Goal: Download file/media

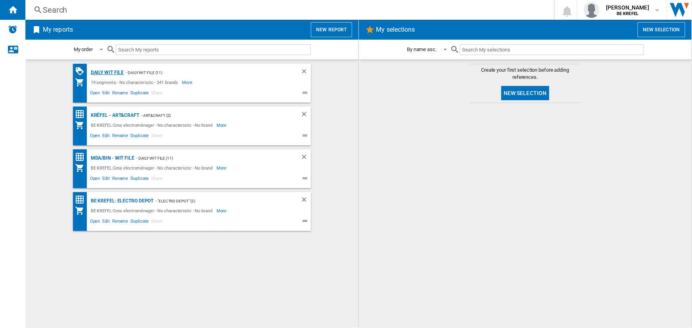
click at [106, 72] on div "Daily WIT file" at bounding box center [106, 73] width 35 height 10
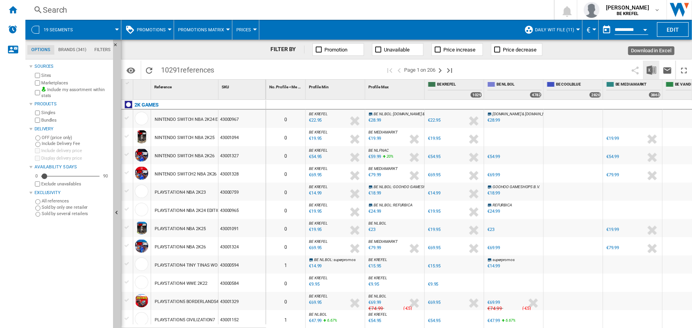
click at [647, 69] on img "Download in Excel" at bounding box center [652, 70] width 10 height 10
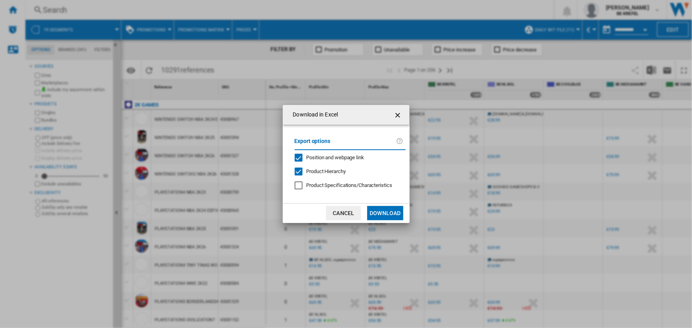
click at [384, 218] on button "Download" at bounding box center [385, 213] width 36 height 14
